Goal: Register for event/course

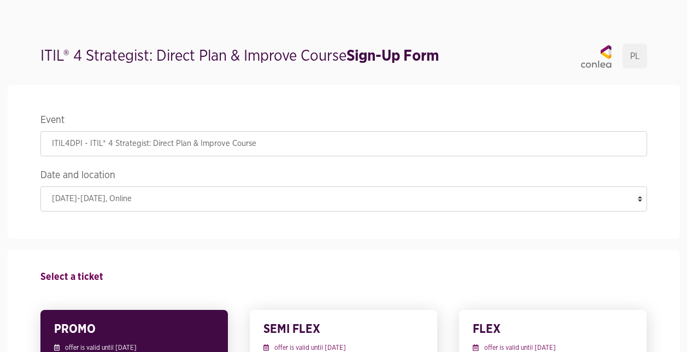
scroll to position [1421, 0]
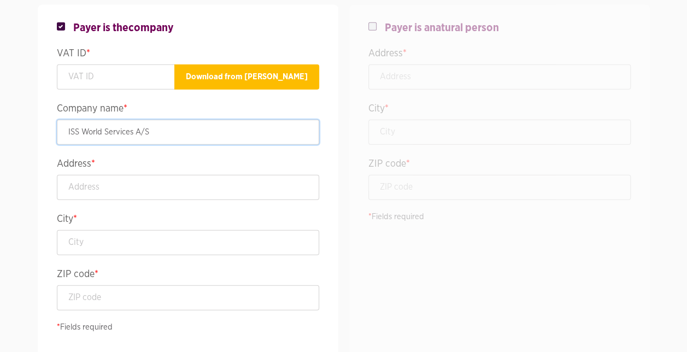
click at [134, 131] on input "ISS World Services A/S" at bounding box center [188, 132] width 262 height 25
drag, startPoint x: 178, startPoint y: 130, endPoint x: 185, endPoint y: 127, distance: 7.6
click at [185, 127] on input "ISS World Services [GEOGRAPHIC_DATA] Sp.A/S" at bounding box center [188, 132] width 262 height 25
click at [181, 131] on input "ISS World Services [GEOGRAPHIC_DATA] Sp. z o.o." at bounding box center [188, 132] width 262 height 25
click at [178, 133] on input "ISS World Services [GEOGRAPHIC_DATA] Sp. zo.o." at bounding box center [188, 132] width 262 height 25
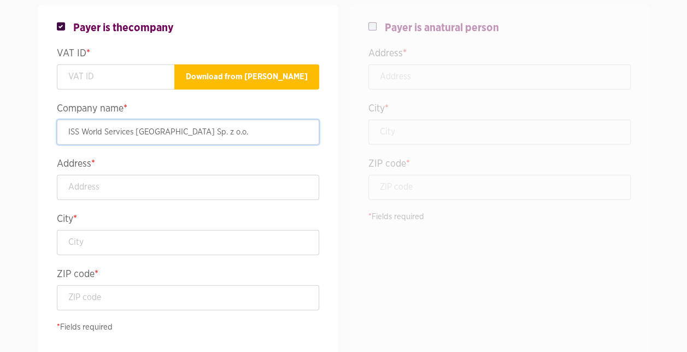
type input "ISS World Services [GEOGRAPHIC_DATA] Sp. z o.o."
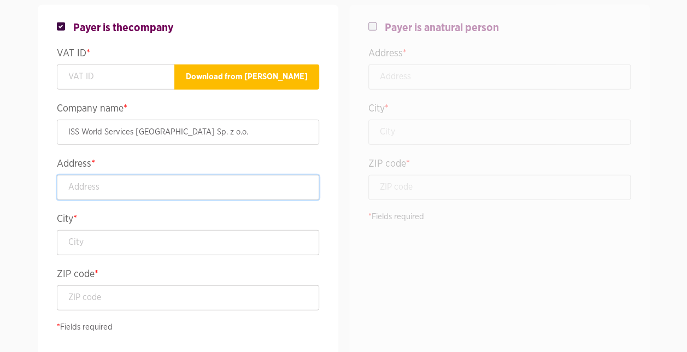
click at [130, 181] on input "text" at bounding box center [188, 187] width 262 height 25
type input "UL. Zelezna 51/53"
click at [123, 236] on input "text" at bounding box center [188, 242] width 262 height 25
type input "Warsawa"
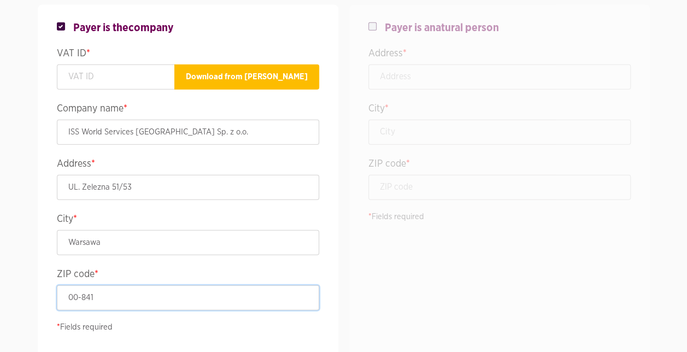
type input "00-841"
click at [133, 81] on input "text" at bounding box center [116, 76] width 118 height 25
click at [102, 80] on input "PL 525 2838" at bounding box center [116, 76] width 118 height 25
click at [124, 74] on input "PL 525 28 38" at bounding box center [116, 76] width 118 height 25
click at [225, 93] on div "Payer is the company VAT ID * PL 525 28 38 478 Download from [PERSON_NAME] Comp…" at bounding box center [187, 180] width 295 height 351
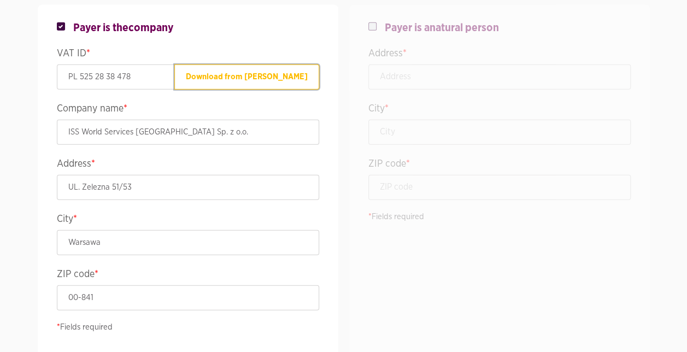
click at [250, 75] on button "Download from [PERSON_NAME]" at bounding box center [246, 76] width 145 height 25
type input "PL5252838478"
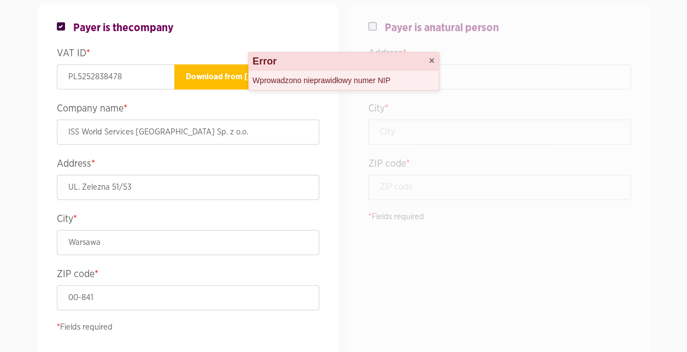
click at [271, 107] on legend "Company name *" at bounding box center [188, 110] width 262 height 19
click at [432, 61] on button "×" at bounding box center [431, 61] width 6 height 10
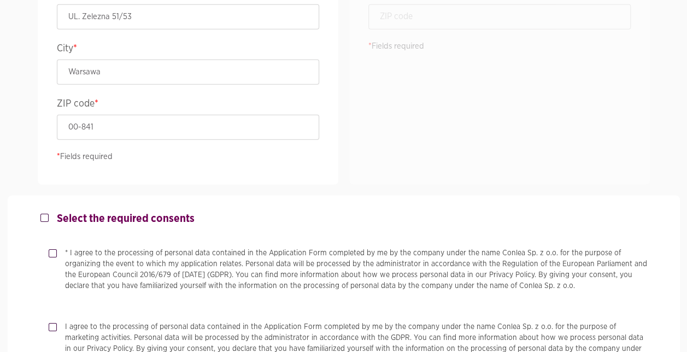
scroll to position [1640, 0]
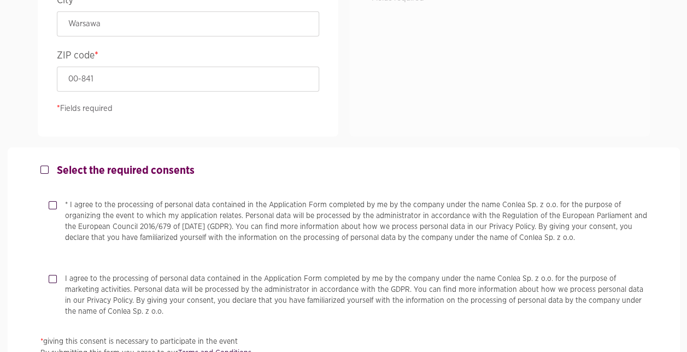
click at [49, 164] on label "Select the required consents" at bounding box center [122, 170] width 146 height 13
click at [46, 164] on input "Select the required consents" at bounding box center [42, 167] width 5 height 7
checkbox input "true"
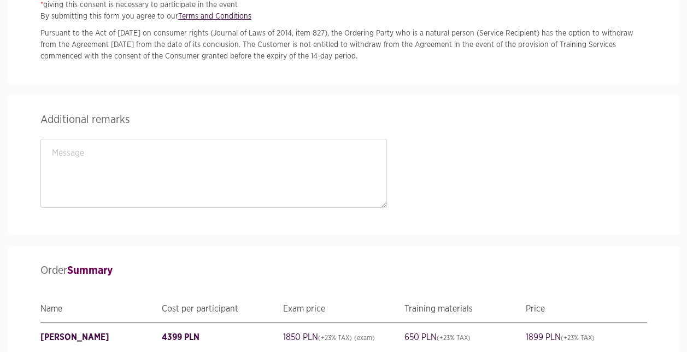
scroll to position [1913, 0]
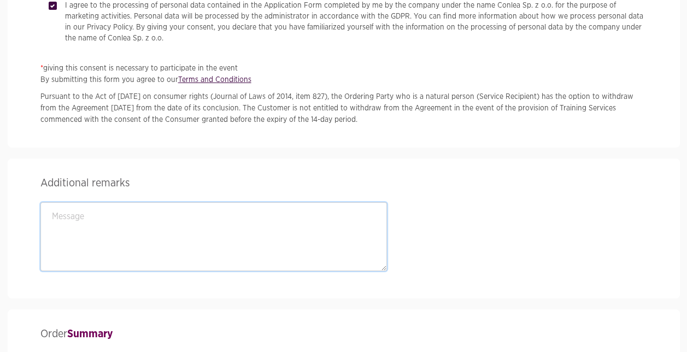
click at [73, 216] on textarea at bounding box center [213, 236] width 347 height 69
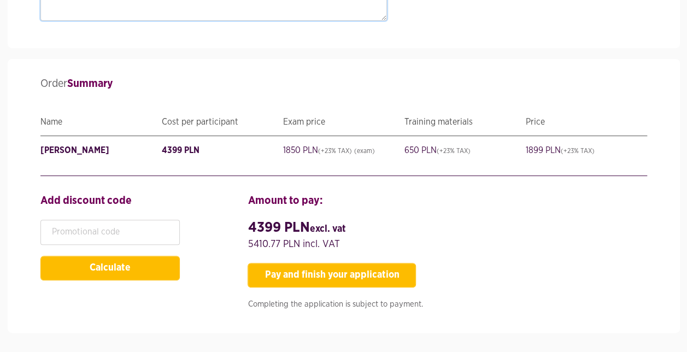
scroll to position [2186, 0]
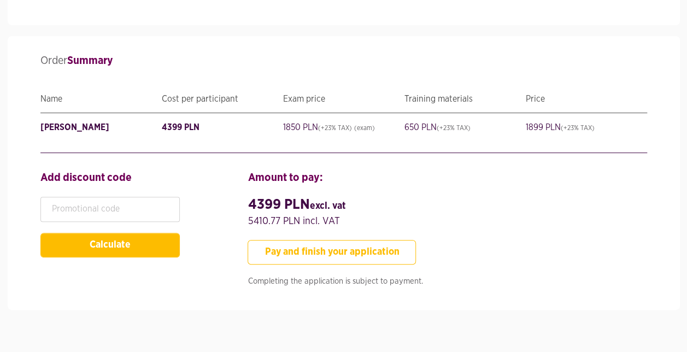
type textarea "Please provide the invoice before the course start."
click at [383, 250] on button "Pay and finish your application" at bounding box center [332, 252] width 168 height 25
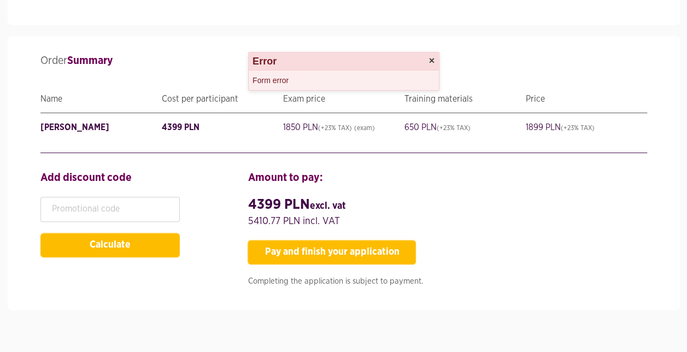
click at [431, 61] on button "×" at bounding box center [431, 61] width 6 height 10
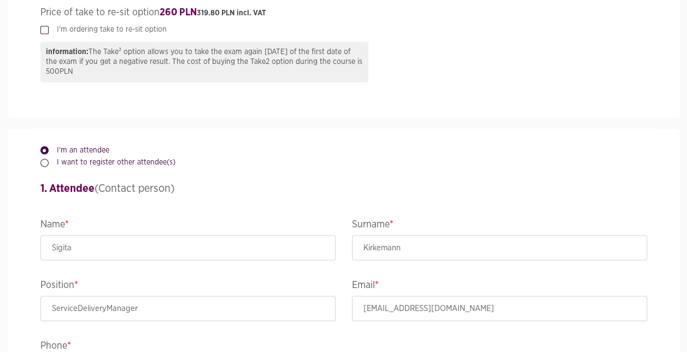
scroll to position [820, 0]
click at [327, 162] on div "I want to register other attendee(s)" at bounding box center [343, 163] width 607 height 13
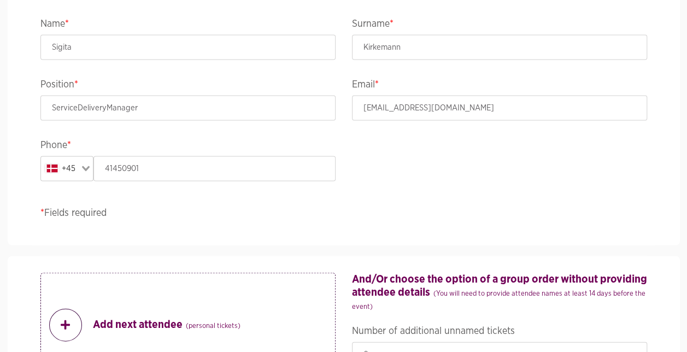
scroll to position [1038, 0]
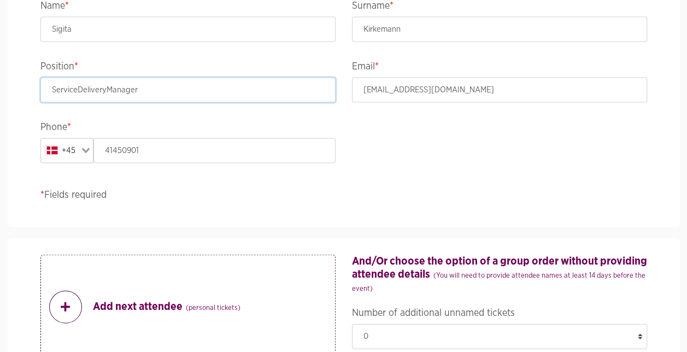
click at [77, 91] on input "ServiceDeliveryManager" at bounding box center [187, 90] width 295 height 25
click at [107, 91] on input "Service DeliveryManager" at bounding box center [187, 90] width 295 height 25
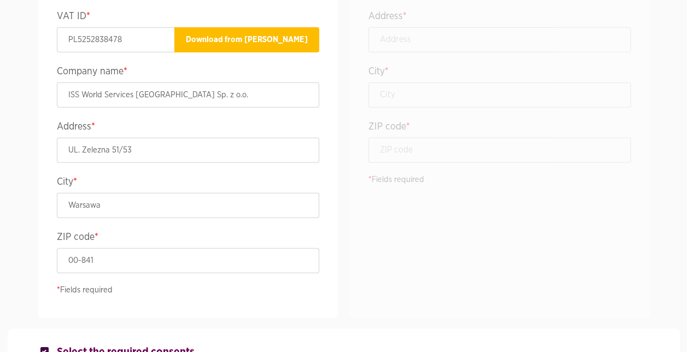
scroll to position [1476, 0]
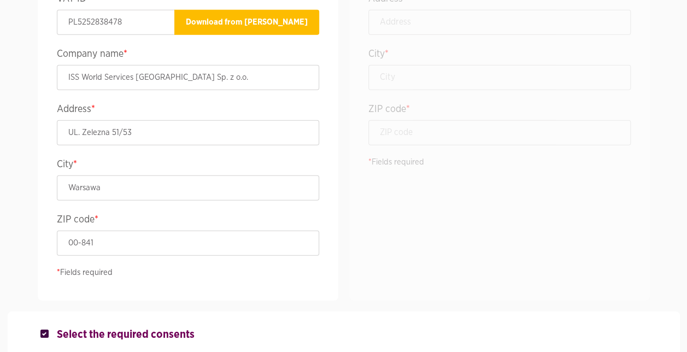
type input "Service Delivery Manager"
click at [77, 133] on input "UL. Zelezna 51/53" at bounding box center [188, 132] width 262 height 25
click at [77, 131] on input "UL. Zelezna 51/53" at bounding box center [188, 132] width 262 height 25
click at [58, 142] on input "Ul. Zelezna 51/53" at bounding box center [188, 132] width 262 height 25
type input "Ul. Zelezna 51/53"
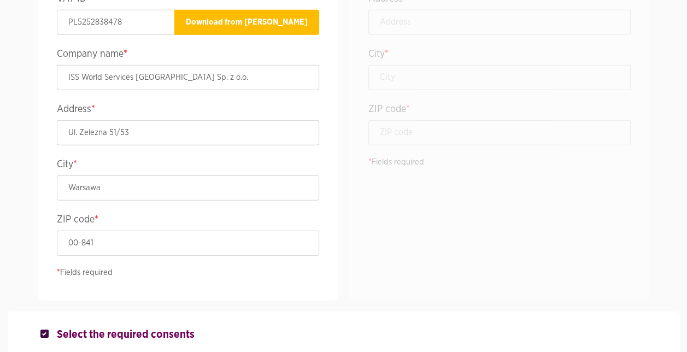
click at [40, 151] on div "Payer is the company VAT ID * PL5252838478 Download from [PERSON_NAME] Company …" at bounding box center [187, 125] width 295 height 351
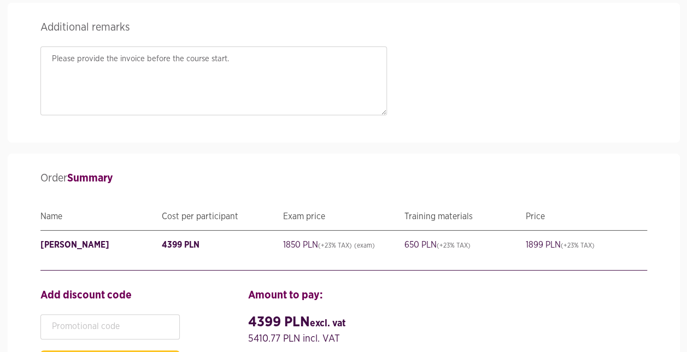
scroll to position [2186, 0]
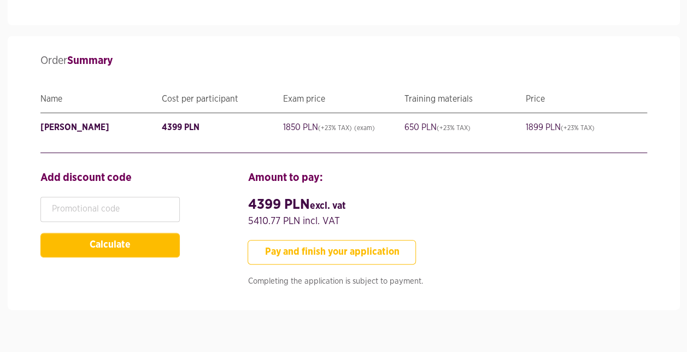
click at [319, 251] on button "Pay and finish your application" at bounding box center [332, 252] width 168 height 25
type input "ServiceDeliveryManager"
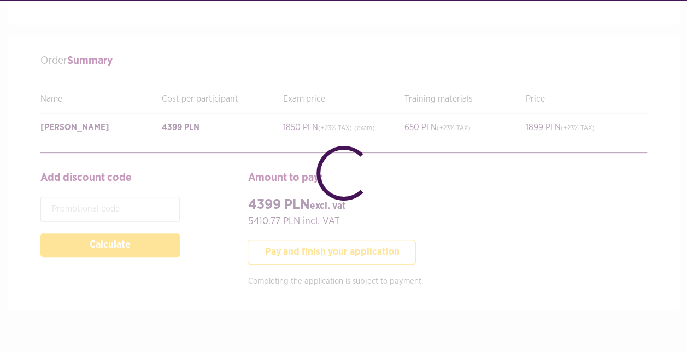
checkbox input "false"
